Goal: Communication & Community: Answer question/provide support

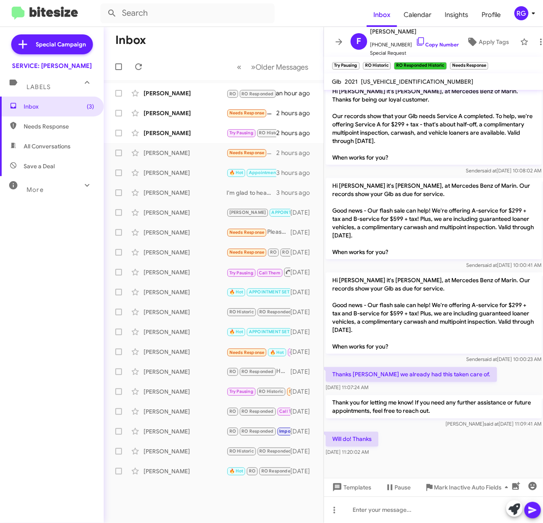
scroll to position [589, 0]
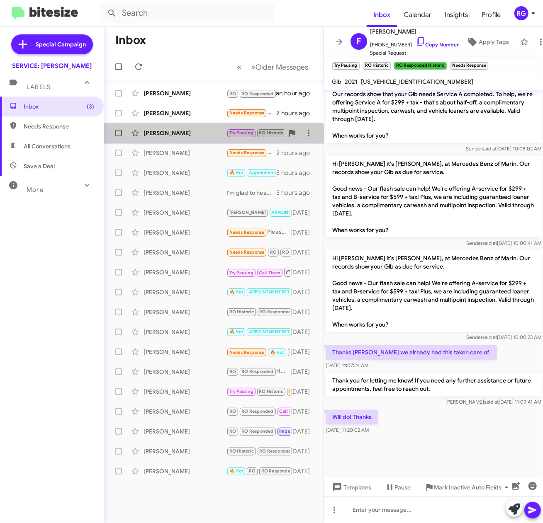
click at [170, 136] on div "[PERSON_NAME]" at bounding box center [184, 133] width 83 height 8
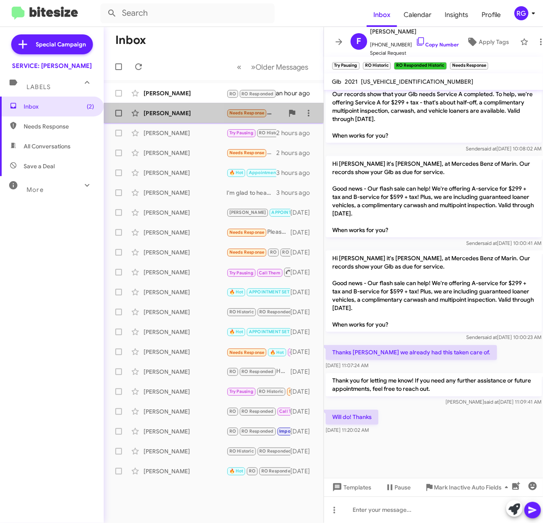
click at [168, 111] on div "[PERSON_NAME]" at bounding box center [184, 113] width 83 height 8
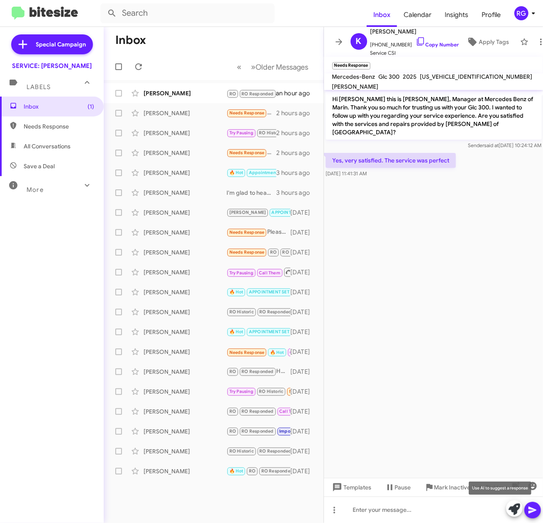
click at [516, 516] on span at bounding box center [514, 509] width 12 height 18
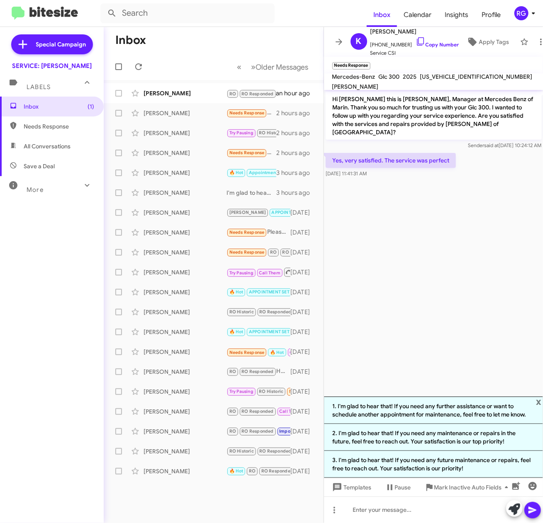
click at [458, 441] on li "2. I'm glad to hear that! If you need any maintenance or repairs in the future,…" at bounding box center [433, 437] width 219 height 27
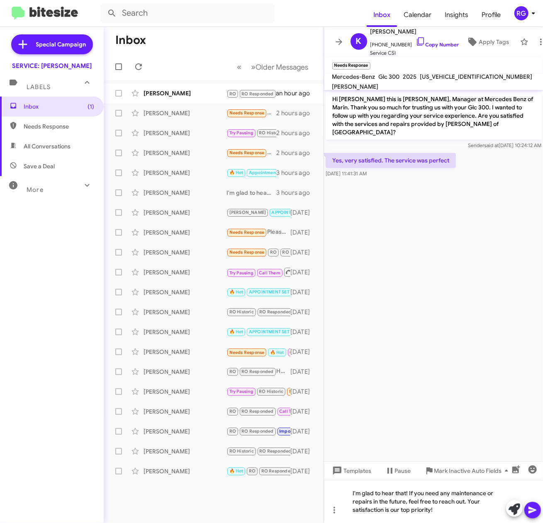
click at [534, 508] on icon at bounding box center [532, 510] width 10 height 10
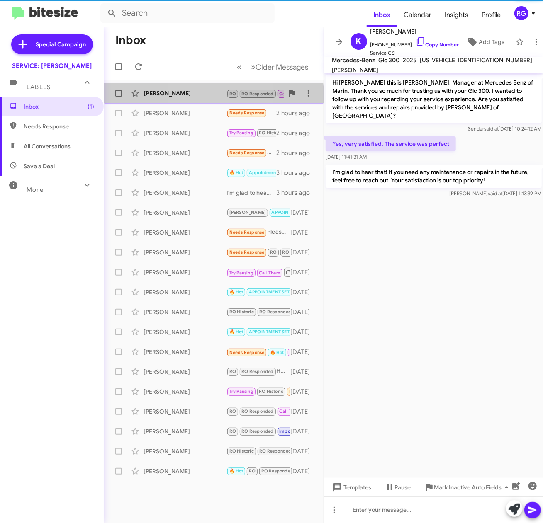
click at [193, 95] on div "[PERSON_NAME]" at bounding box center [184, 93] width 83 height 8
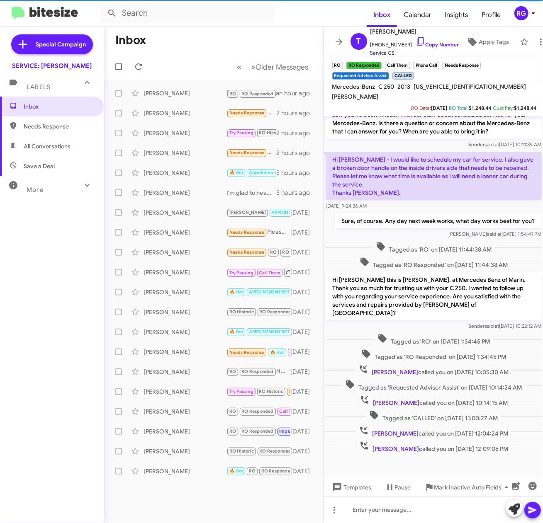
scroll to position [239, 0]
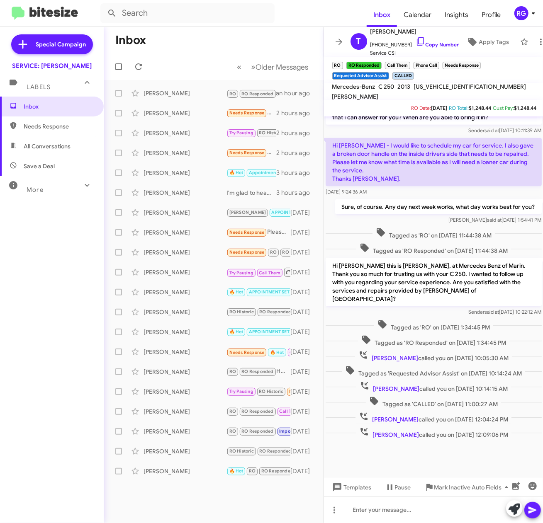
click at [456, 88] on span "WDDGF4HB1DR271229" at bounding box center [470, 86] width 112 height 7
copy span "WDDGF4HB1DR271229"
click at [34, 125] on span "Needs Response" at bounding box center [59, 126] width 70 height 8
type input "in:needs-response"
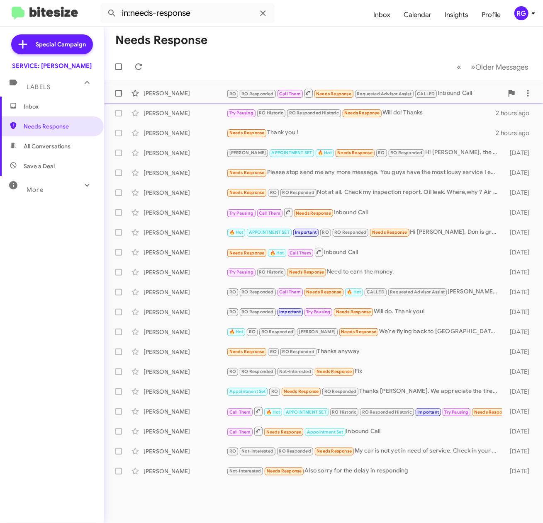
click at [232, 100] on div "Therese Ward RO RO Responded Call Them Needs Response Requested Advisor Assist …" at bounding box center [323, 93] width 426 height 17
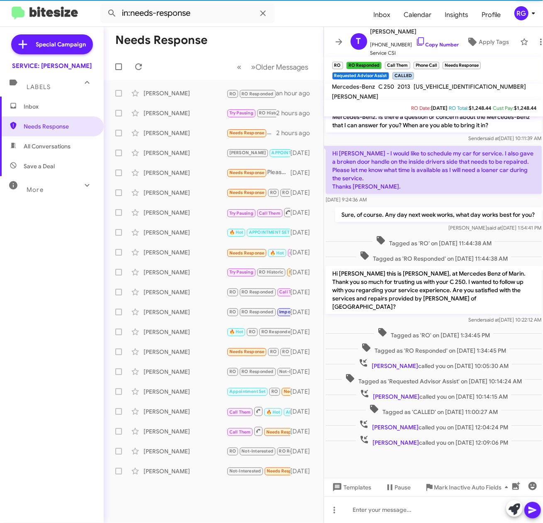
scroll to position [239, 0]
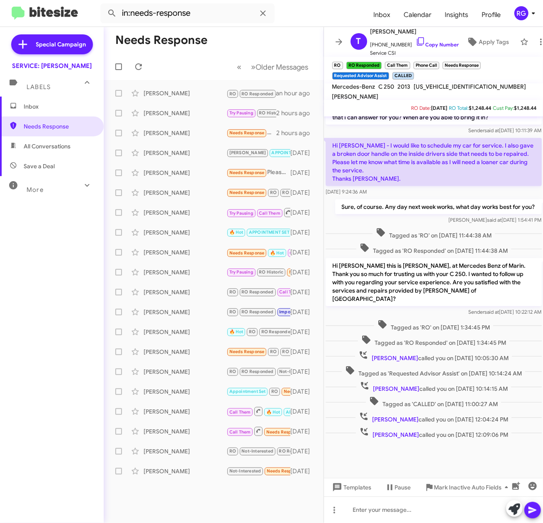
drag, startPoint x: 19, startPoint y: 225, endPoint x: 23, endPoint y: 185, distance: 40.8
click at [21, 223] on div "Inbox Needs Response All Conversations Save a Deal More Important 🔥 Hot Appoint…" at bounding box center [52, 254] width 104 height 314
click at [499, 24] on span "Profile" at bounding box center [491, 15] width 32 height 24
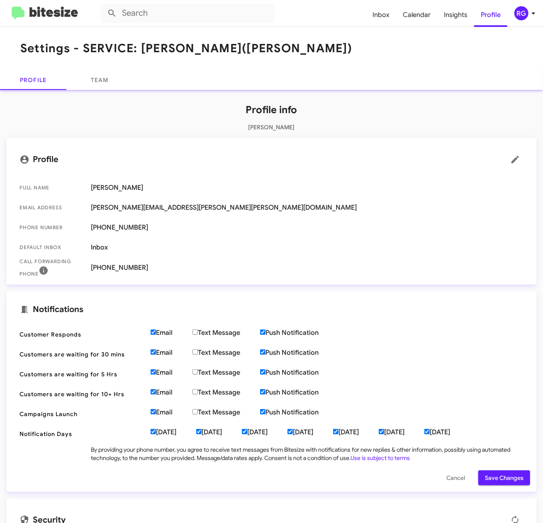
type input "in:needs-response"
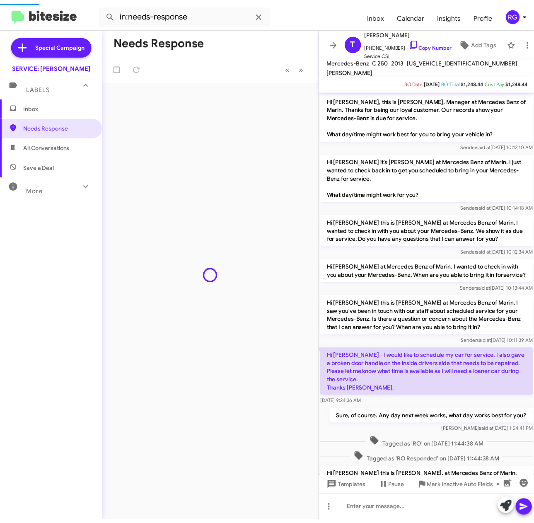
scroll to position [211, 0]
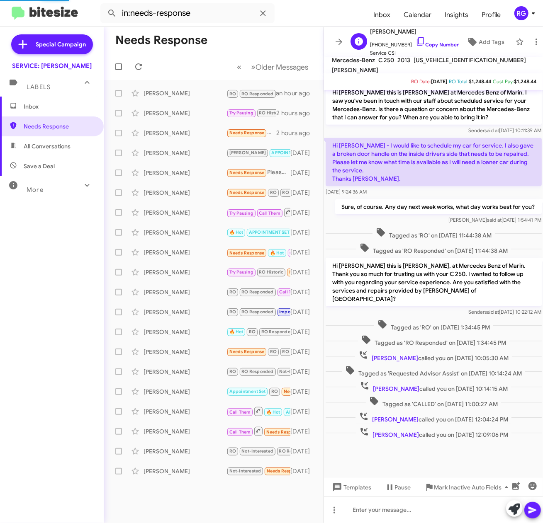
click at [470, 47] on div "T Therese Ward +17074793681 Copy Number Service CSI Add Tags" at bounding box center [429, 42] width 164 height 31
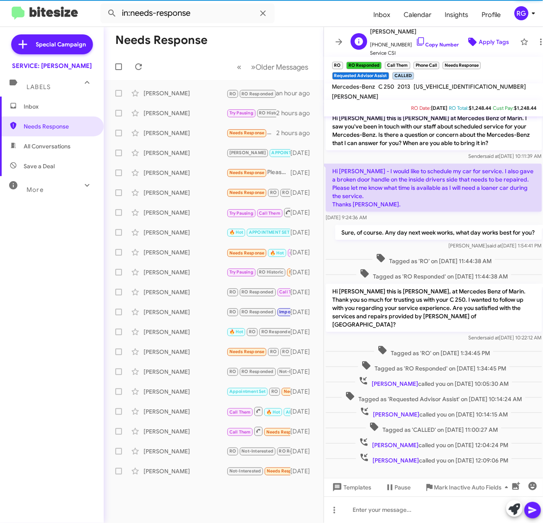
click at [479, 42] on span "Apply Tags" at bounding box center [494, 41] width 30 height 15
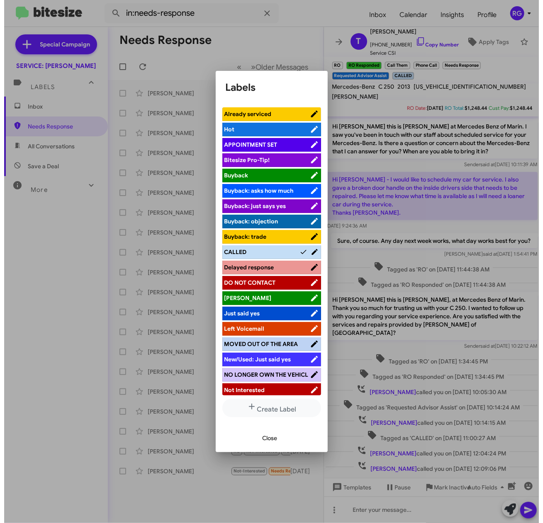
scroll to position [0, 0]
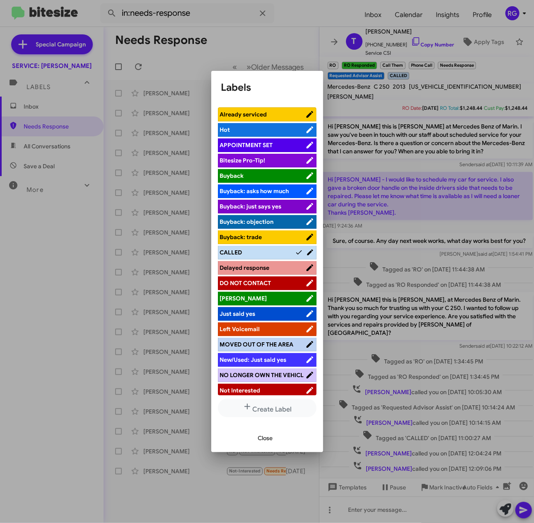
click at [403, 139] on div at bounding box center [267, 261] width 534 height 523
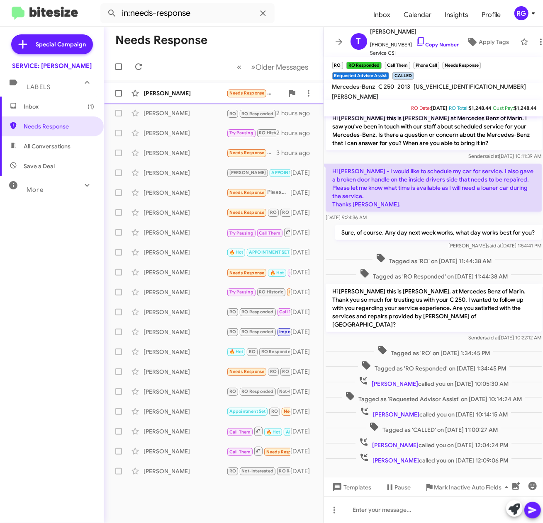
click at [167, 99] on div "Terena Robbins Needs Response Yes, very satisfied 29 minutes ago" at bounding box center [213, 93] width 206 height 17
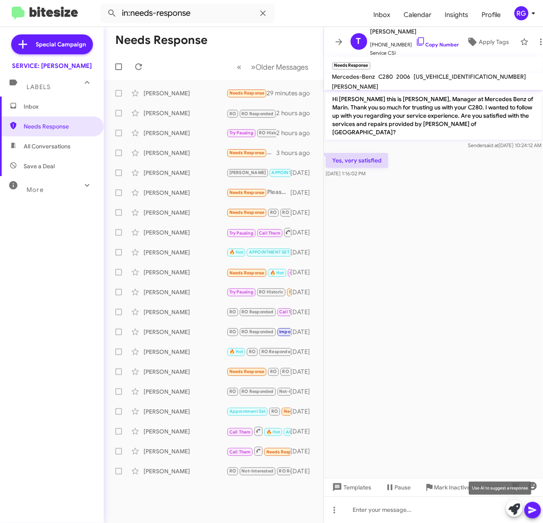
click at [516, 514] on icon at bounding box center [514, 510] width 12 height 12
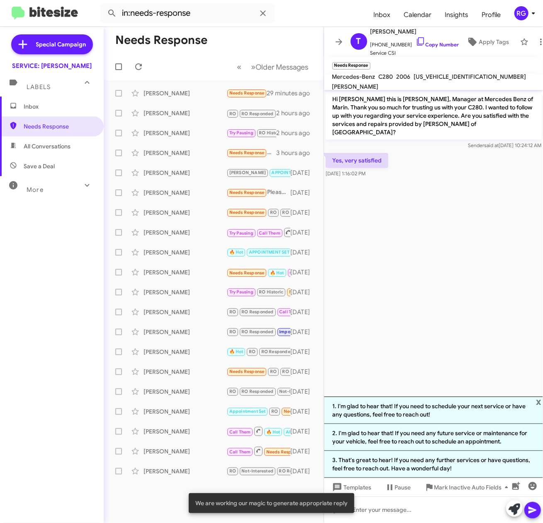
drag, startPoint x: 415, startPoint y: 441, endPoint x: 420, endPoint y: 441, distance: 5.0
click at [415, 441] on li "2. I'm glad to hear that! If you need any future service or maintenance for you…" at bounding box center [433, 437] width 219 height 27
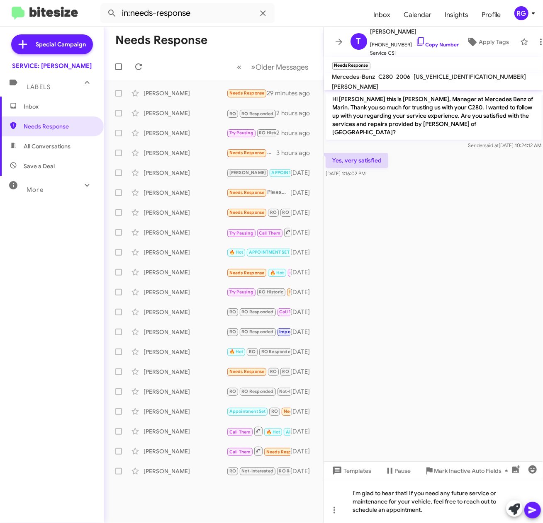
click at [534, 516] on span at bounding box center [532, 510] width 10 height 17
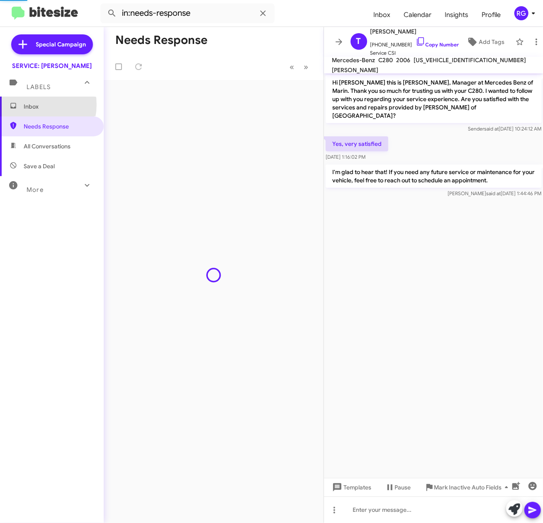
click at [31, 105] on span "Inbox" at bounding box center [59, 106] width 70 height 8
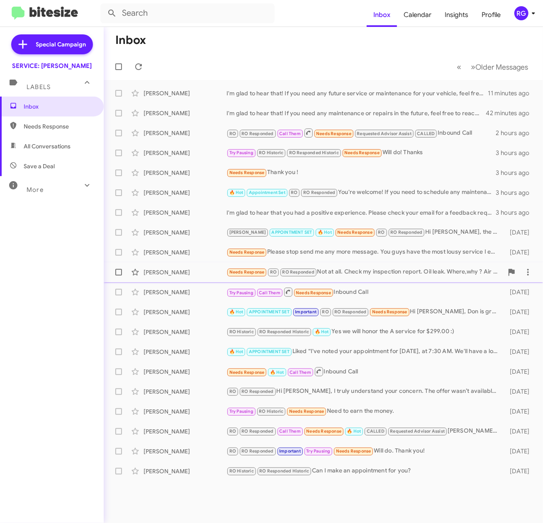
click at [104, 267] on span "Alex Yusim Needs Response RO RO Responded Not at all. Check my inspection repor…" at bounding box center [323, 272] width 439 height 20
